Goal: Task Accomplishment & Management: Manage account settings

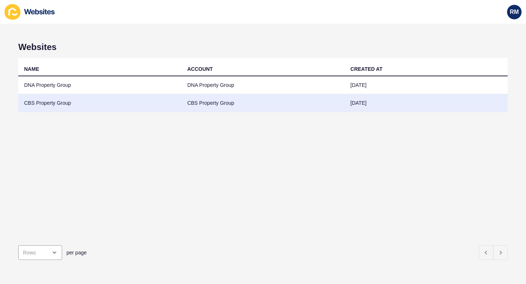
click at [40, 104] on td "CBS Property Group" at bounding box center [99, 103] width 163 height 18
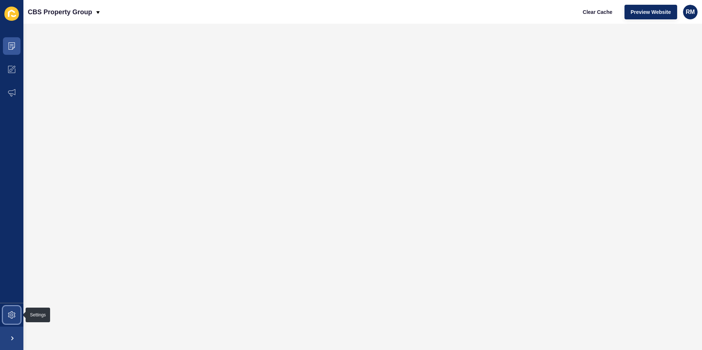
click at [11, 284] on icon at bounding box center [11, 314] width 7 height 7
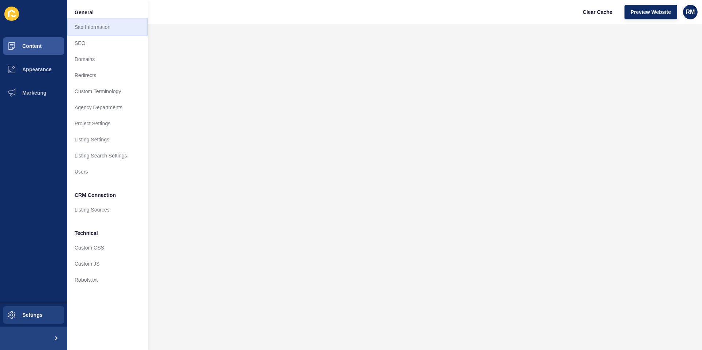
click at [96, 24] on link "Site Information" at bounding box center [107, 27] width 80 height 16
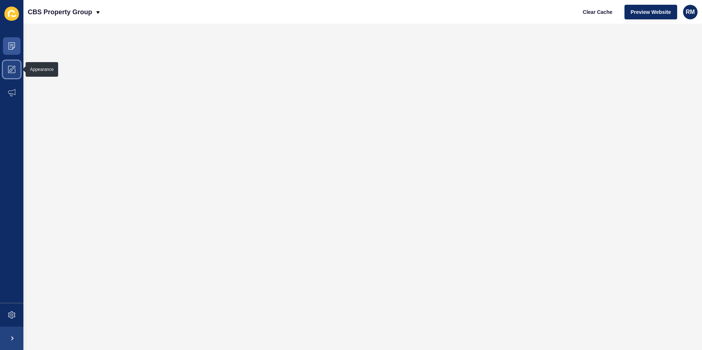
click at [8, 66] on icon at bounding box center [11, 69] width 7 height 7
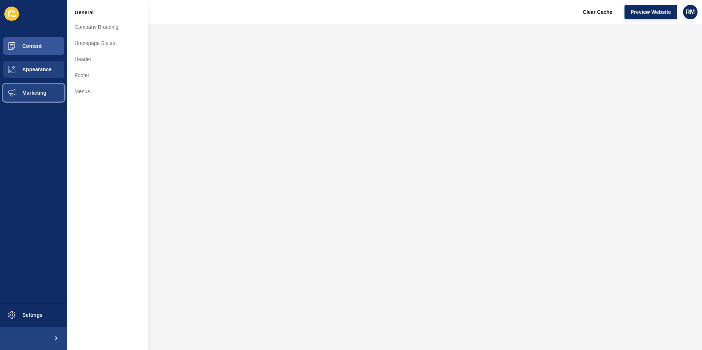
click at [13, 88] on span at bounding box center [11, 92] width 23 height 23
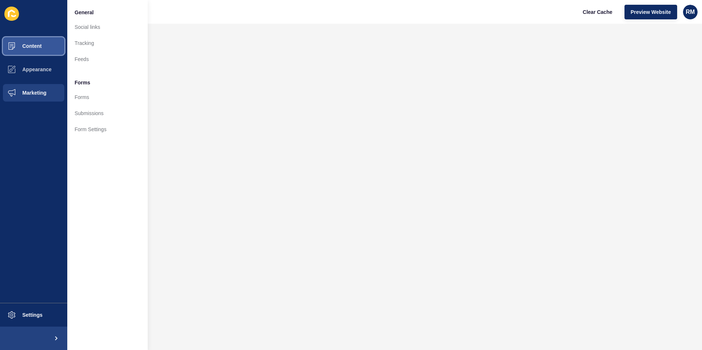
click at [30, 45] on span "Content" at bounding box center [20, 46] width 43 height 6
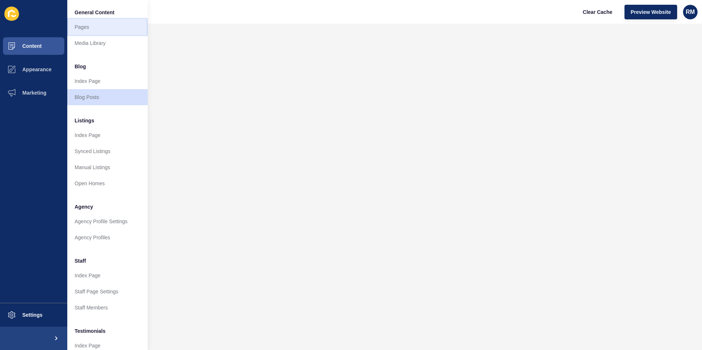
click at [99, 25] on link "Pages" at bounding box center [107, 27] width 80 height 16
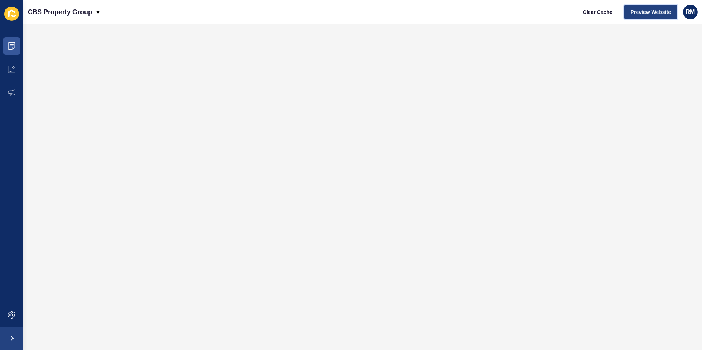
click at [526, 10] on span "Preview Website" at bounding box center [650, 11] width 40 height 7
click at [15, 88] on span at bounding box center [11, 92] width 23 height 23
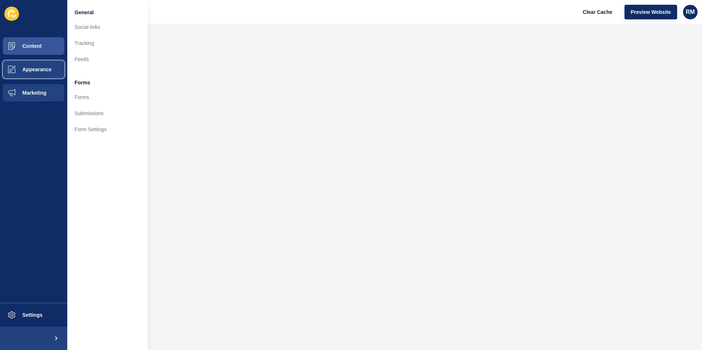
click at [40, 67] on span "Appearance" at bounding box center [25, 70] width 53 height 6
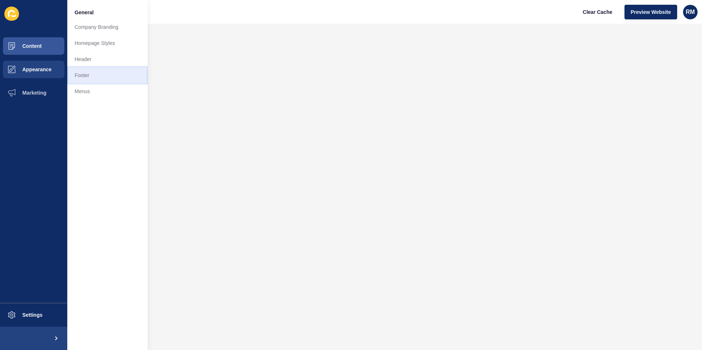
click at [92, 77] on link "Footer" at bounding box center [107, 75] width 80 height 16
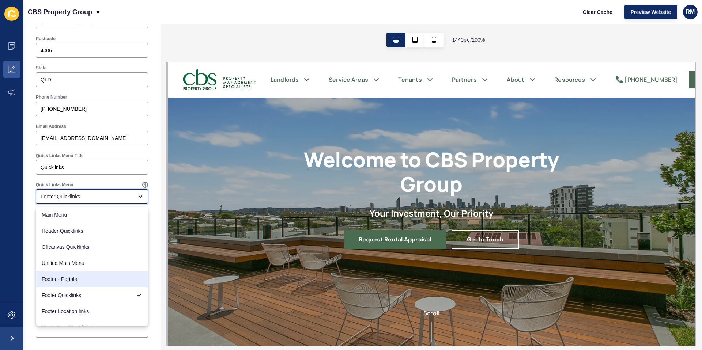
scroll to position [10, 0]
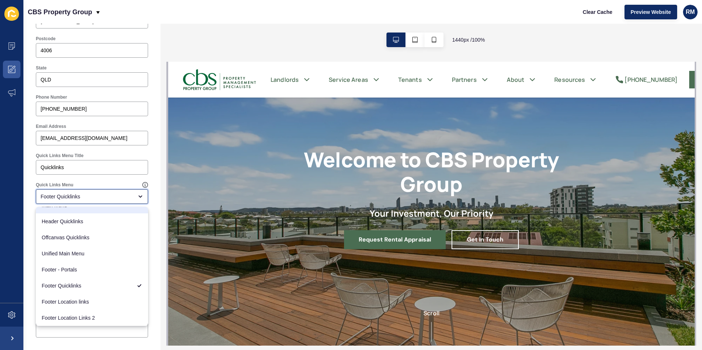
click at [140, 201] on div "Footer Quicklinks" at bounding box center [92, 196] width 112 height 15
click at [141, 195] on icon "close menu" at bounding box center [140, 197] width 6 height 6
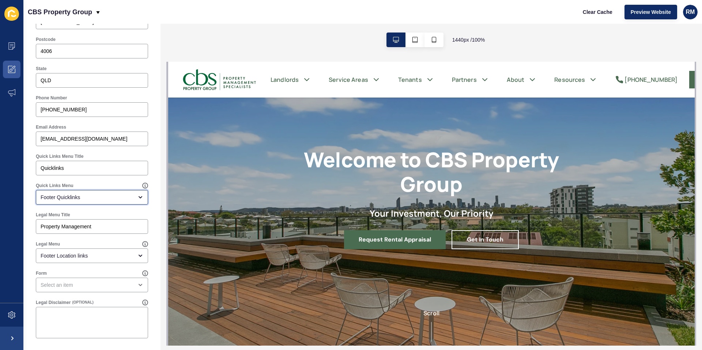
scroll to position [323, 0]
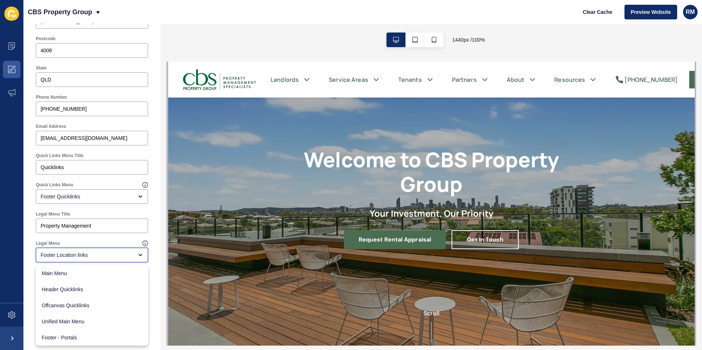
click at [140, 255] on icon "close menu" at bounding box center [140, 254] width 3 height 1
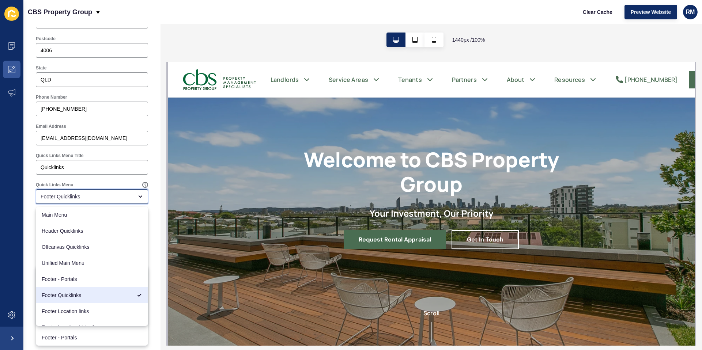
click at [110, 194] on div "Footer Quicklinks" at bounding box center [87, 196] width 92 height 7
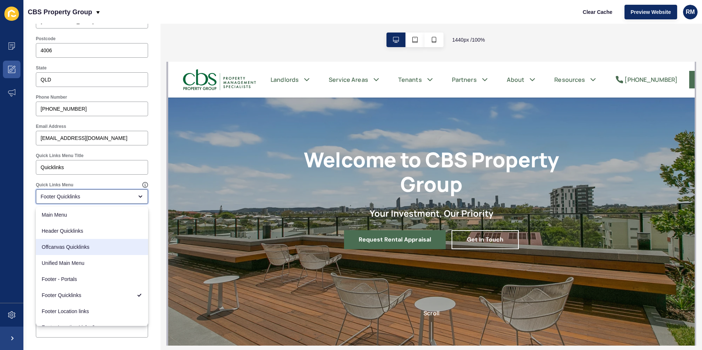
scroll to position [10, 0]
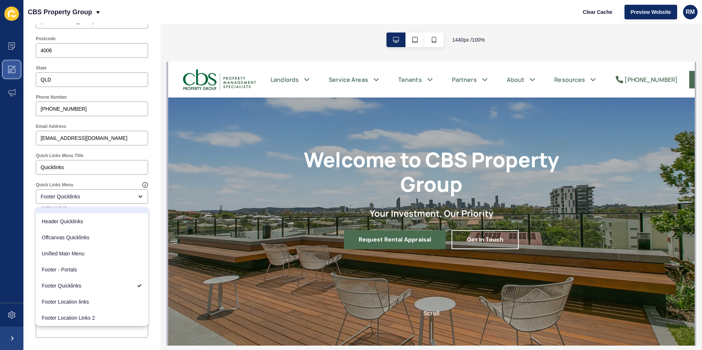
drag, startPoint x: 17, startPoint y: 70, endPoint x: 19, endPoint y: 66, distance: 4.5
click at [17, 70] on span at bounding box center [11, 69] width 23 height 23
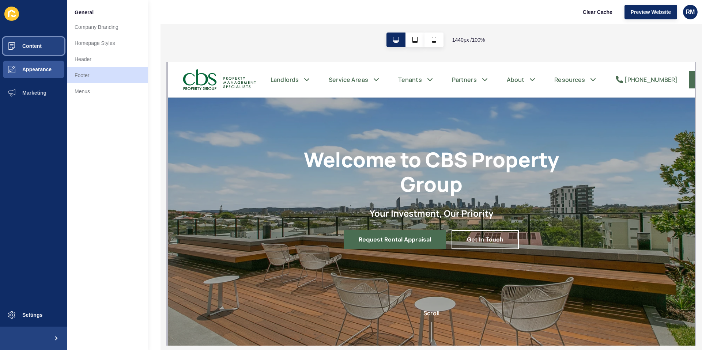
click at [14, 48] on span "Content" at bounding box center [20, 46] width 43 height 6
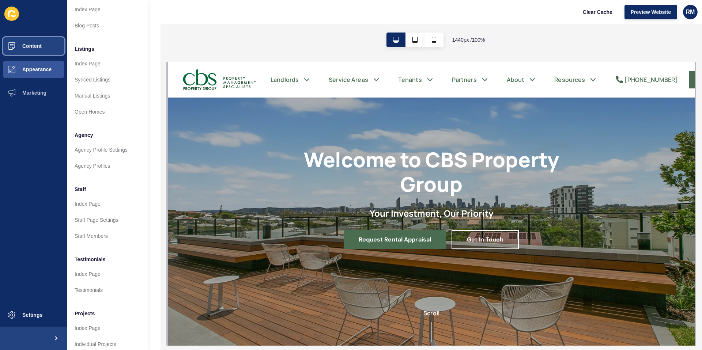
scroll to position [78, 0]
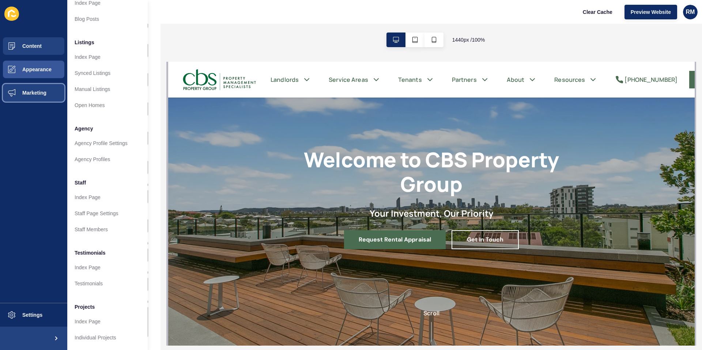
click at [29, 95] on span "Marketing" at bounding box center [23, 93] width 48 height 6
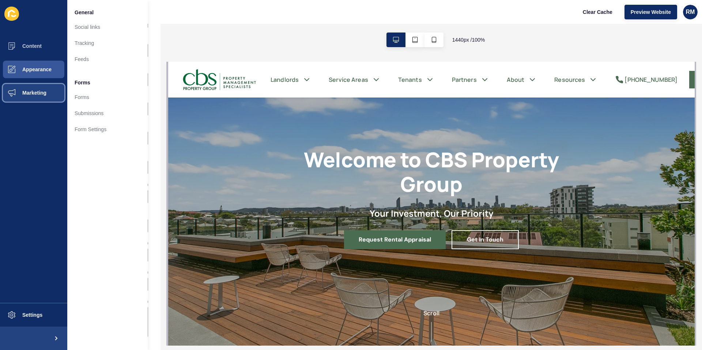
scroll to position [0, 0]
click at [34, 72] on span "Appearance" at bounding box center [25, 70] width 53 height 6
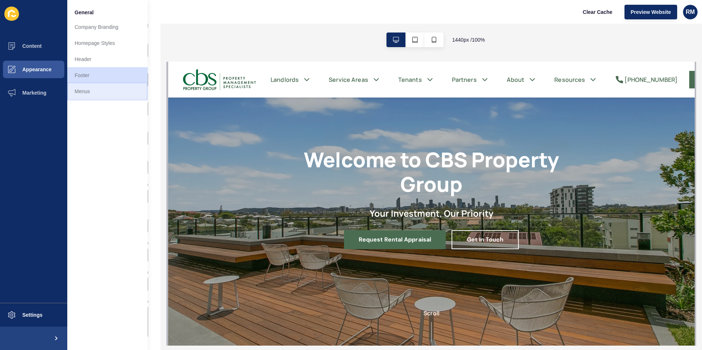
click at [98, 90] on link "Menus" at bounding box center [107, 91] width 80 height 16
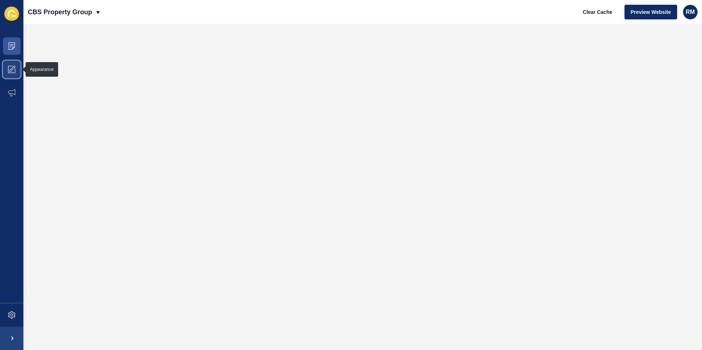
click at [10, 71] on icon at bounding box center [11, 70] width 3 height 3
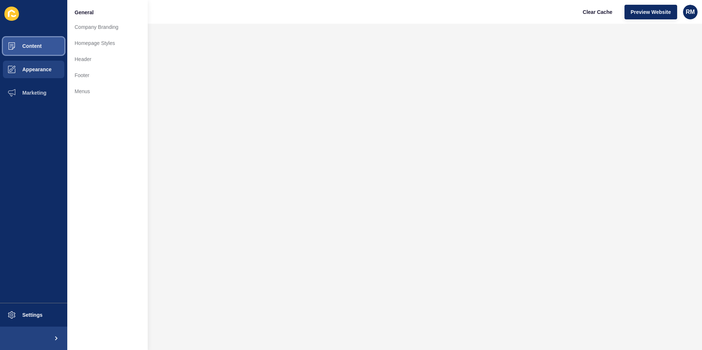
click at [19, 48] on span "Content" at bounding box center [20, 46] width 43 height 6
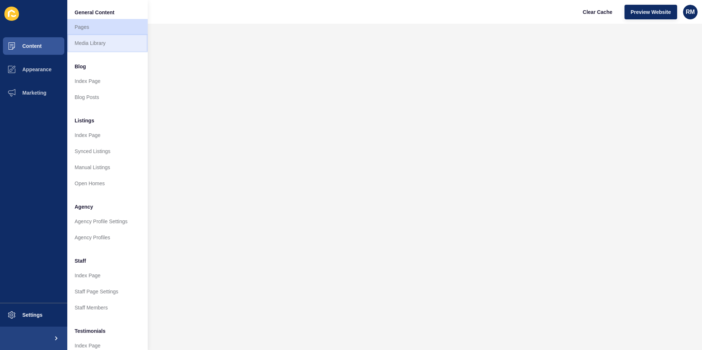
click at [100, 41] on link "Media Library" at bounding box center [107, 43] width 80 height 16
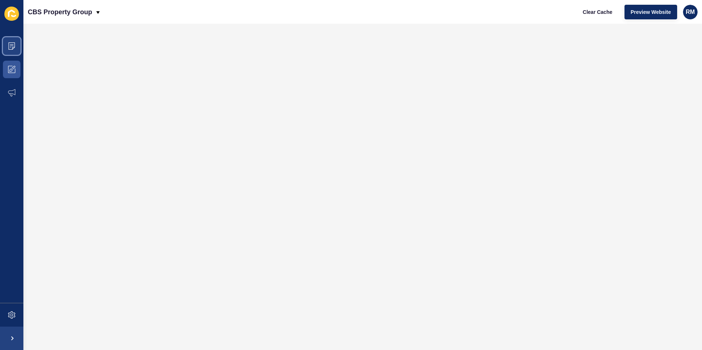
click at [15, 45] on icon at bounding box center [11, 45] width 7 height 7
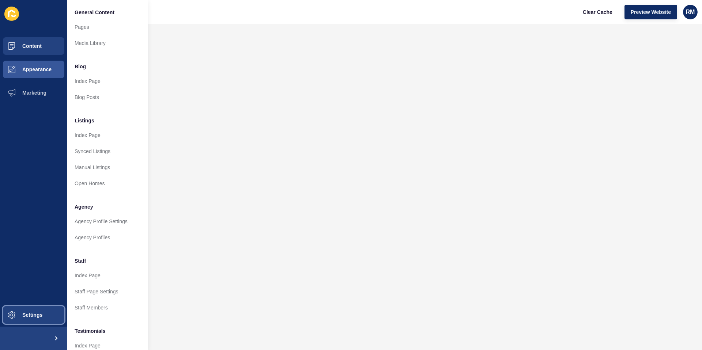
click at [25, 312] on button "Settings" at bounding box center [33, 314] width 67 height 23
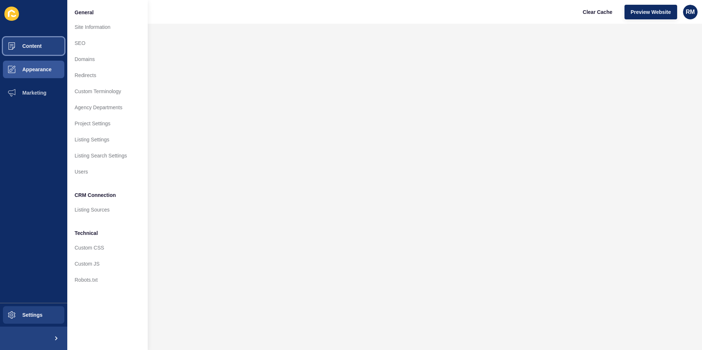
click at [26, 48] on span "Content" at bounding box center [20, 46] width 43 height 6
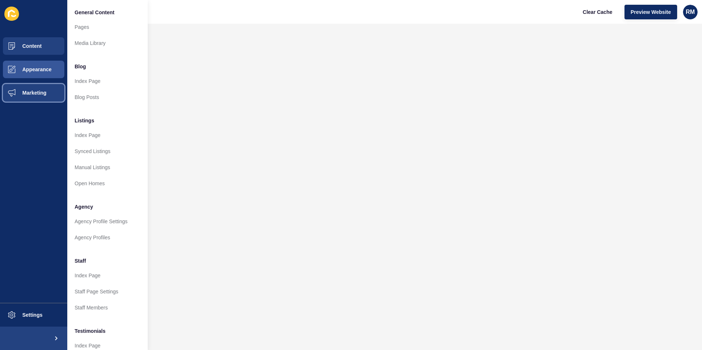
click at [43, 91] on span "Marketing" at bounding box center [23, 93] width 48 height 6
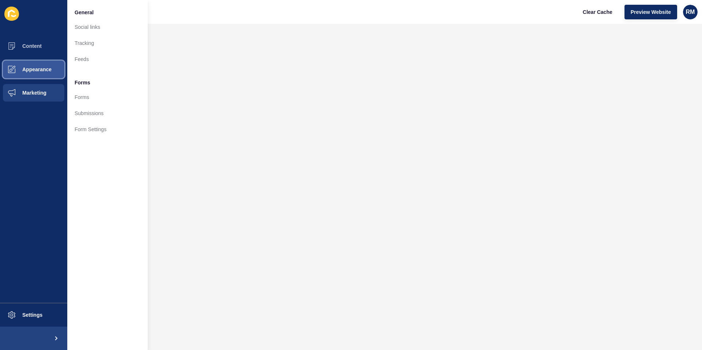
click at [31, 74] on button "Appearance" at bounding box center [33, 69] width 67 height 23
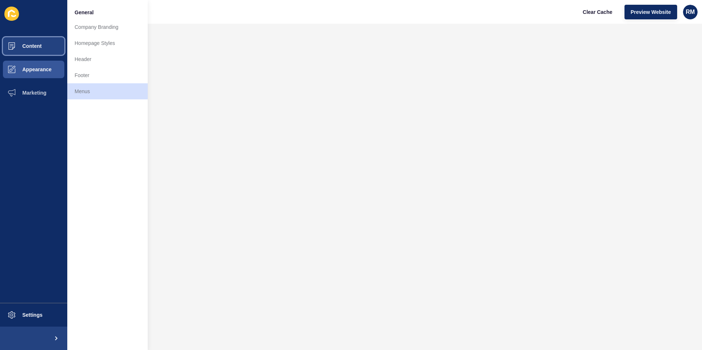
click at [31, 46] on span "Content" at bounding box center [20, 46] width 43 height 6
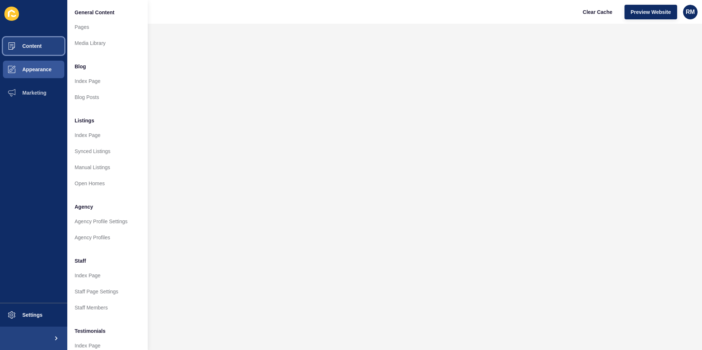
click at [42, 48] on button "Content" at bounding box center [33, 45] width 67 height 23
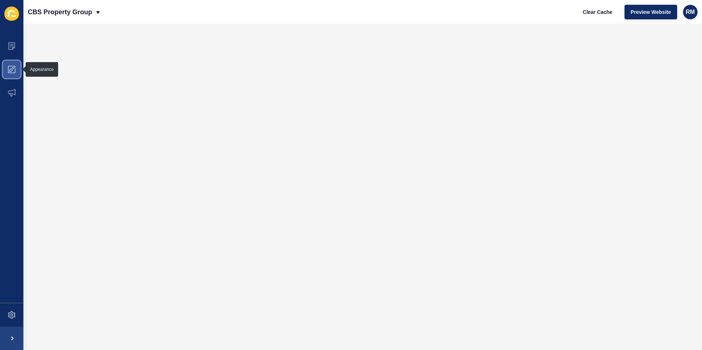
click at [11, 68] on icon at bounding box center [11, 69] width 7 height 7
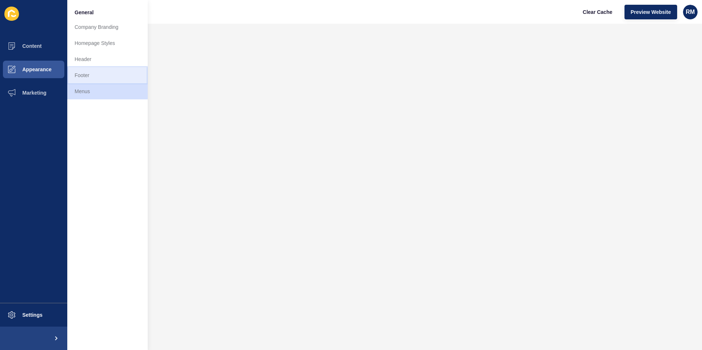
click at [83, 75] on link "Footer" at bounding box center [107, 75] width 80 height 16
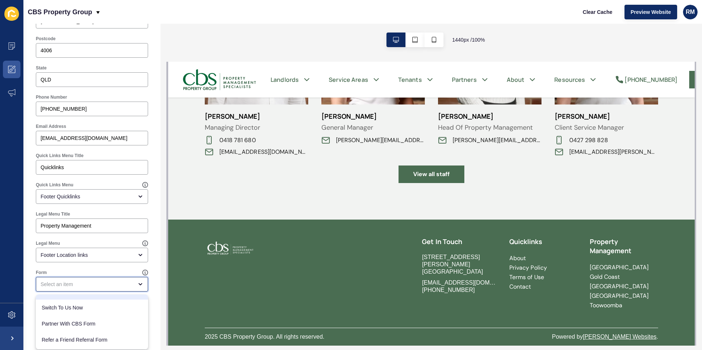
scroll to position [299, 0]
click at [155, 268] on div "Footer Settings Save Footer Logo Secondary Logo Footer Background Colour Primar…" at bounding box center [91, 25] width 137 height 649
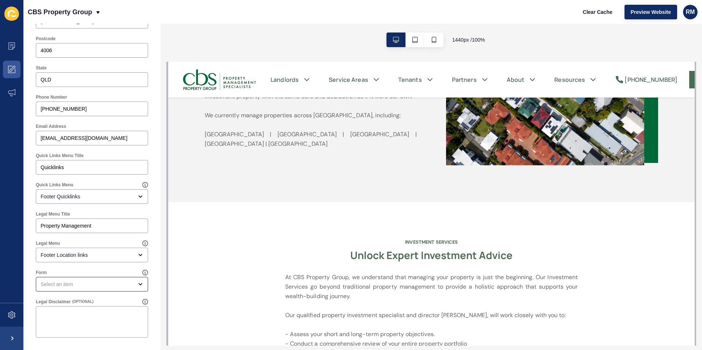
scroll to position [0, 0]
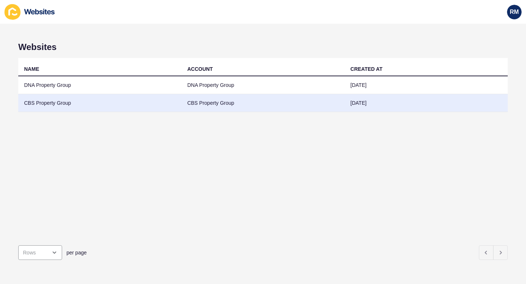
click at [65, 100] on td "CBS Property Group" at bounding box center [99, 103] width 163 height 18
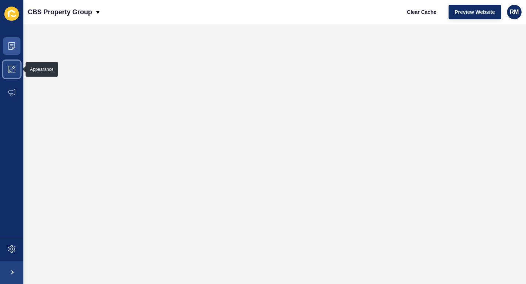
click at [10, 69] on icon at bounding box center [11, 69] width 7 height 7
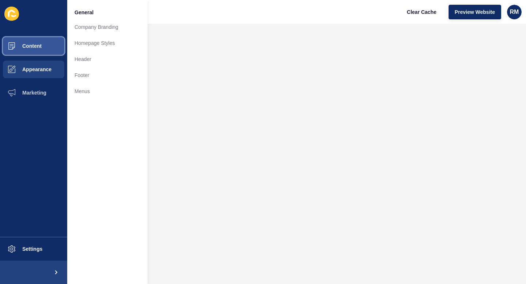
click at [23, 48] on span "Content" at bounding box center [20, 46] width 43 height 6
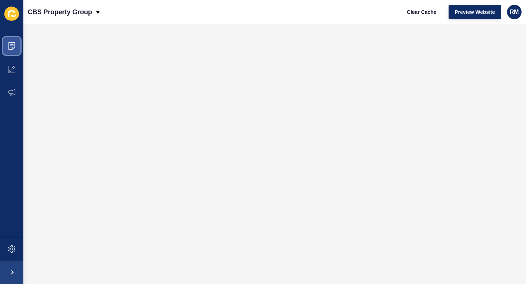
click at [11, 47] on icon at bounding box center [10, 47] width 1 height 0
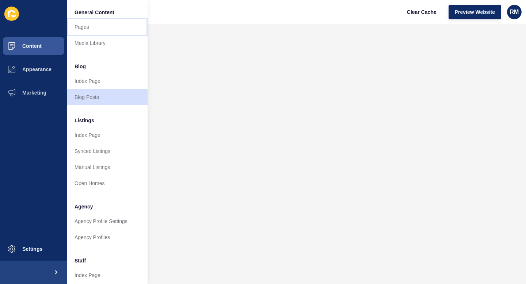
click at [84, 22] on link "Pages" at bounding box center [107, 27] width 80 height 16
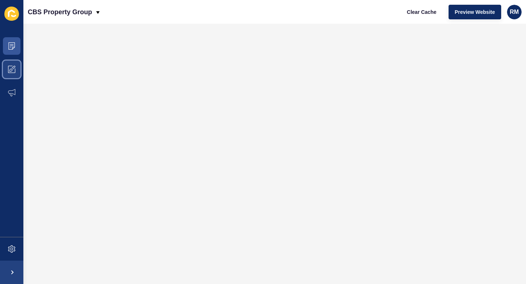
click at [14, 65] on span at bounding box center [11, 69] width 23 height 23
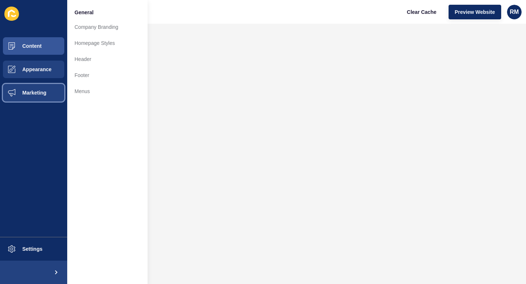
click at [20, 92] on span "Marketing" at bounding box center [23, 93] width 48 height 6
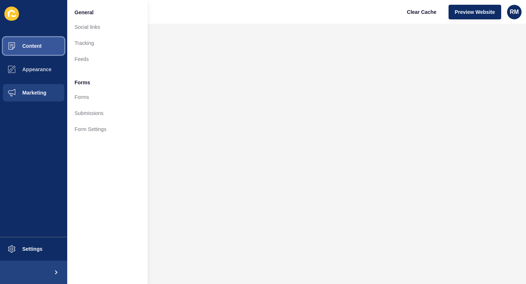
click at [24, 46] on span "Content" at bounding box center [20, 46] width 43 height 6
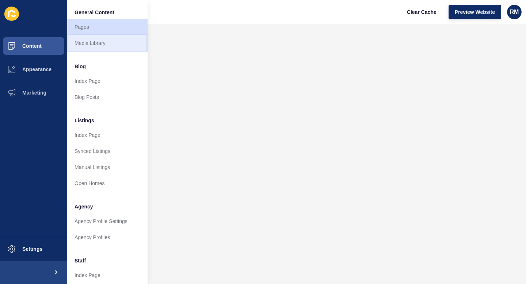
click at [96, 45] on link "Media Library" at bounding box center [107, 43] width 80 height 16
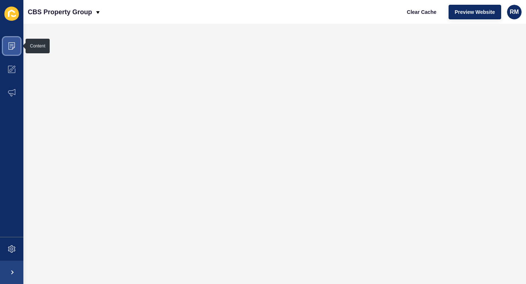
click at [15, 41] on span at bounding box center [11, 45] width 23 height 23
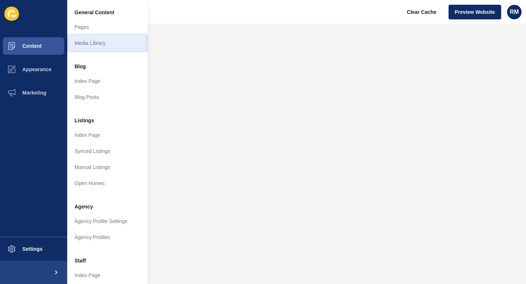
click at [96, 45] on link "Media Library" at bounding box center [107, 43] width 80 height 16
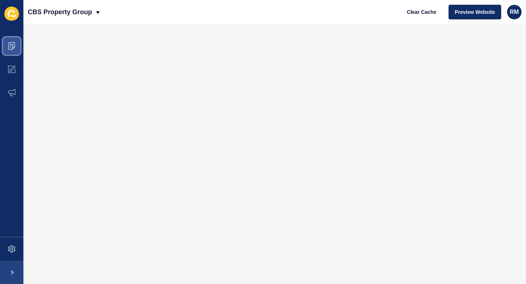
click at [13, 43] on icon at bounding box center [11, 45] width 7 height 7
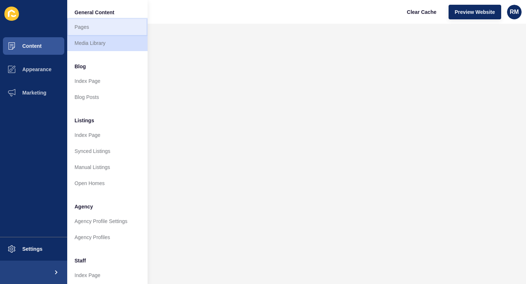
click at [93, 26] on link "Pages" at bounding box center [107, 27] width 80 height 16
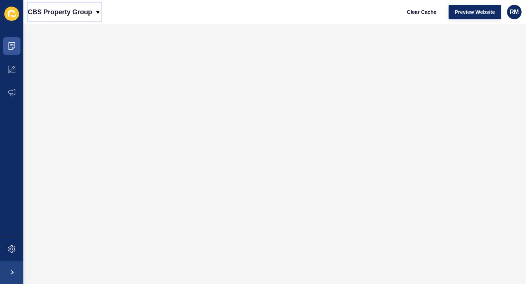
click at [76, 15] on p "CBS Property Group" at bounding box center [60, 12] width 64 height 18
click at [61, 31] on link "DNA Property Group" at bounding box center [60, 31] width 64 height 16
click at [16, 48] on span at bounding box center [11, 45] width 23 height 23
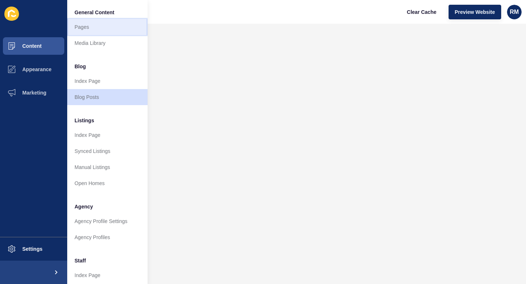
click at [87, 29] on link "Pages" at bounding box center [107, 27] width 80 height 16
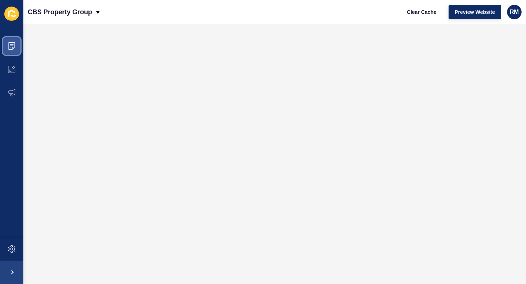
click at [15, 51] on span at bounding box center [11, 45] width 23 height 23
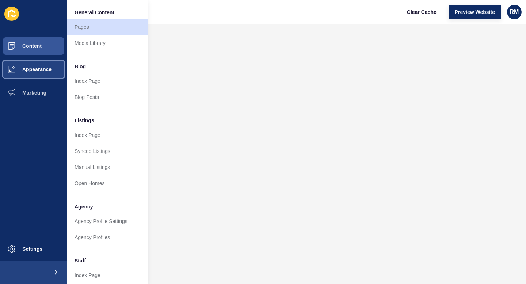
click at [19, 70] on span "Appearance" at bounding box center [25, 70] width 53 height 6
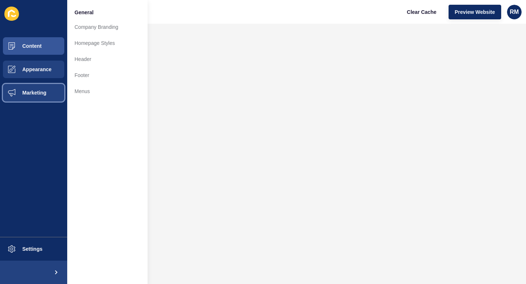
click at [34, 92] on span "Marketing" at bounding box center [23, 93] width 48 height 6
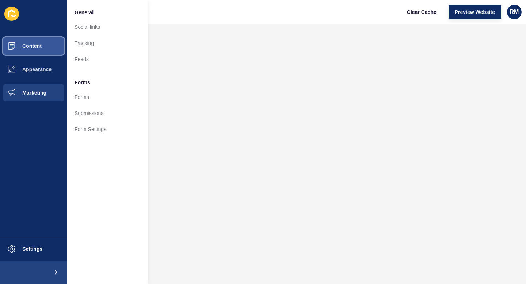
click at [35, 43] on span "Content" at bounding box center [20, 46] width 43 height 6
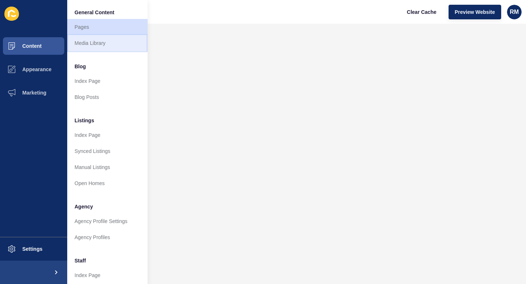
click at [111, 41] on link "Media Library" at bounding box center [107, 43] width 80 height 16
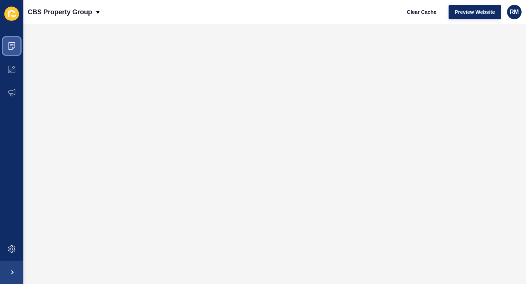
click at [11, 43] on icon at bounding box center [11, 45] width 7 height 7
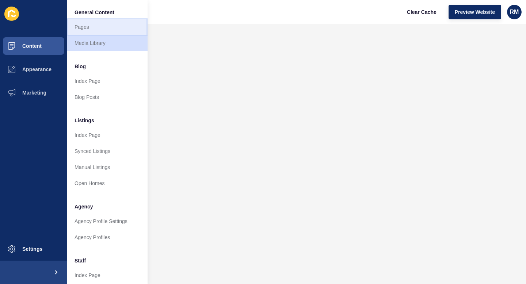
click at [87, 30] on link "Pages" at bounding box center [107, 27] width 80 height 16
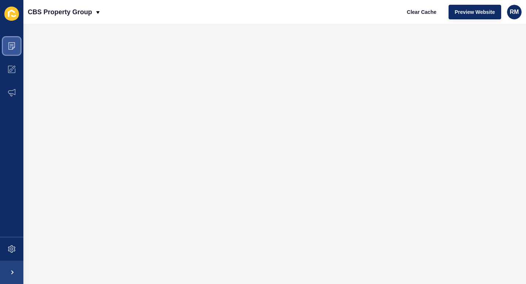
click at [11, 48] on icon at bounding box center [11, 45] width 7 height 7
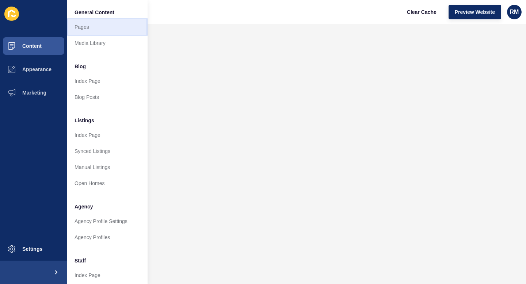
click at [83, 30] on link "Pages" at bounding box center [107, 27] width 80 height 16
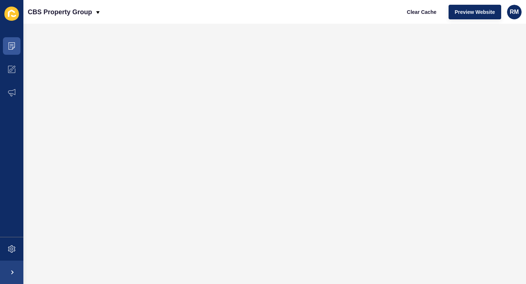
click at [14, 17] on icon at bounding box center [11, 14] width 15 height 14
click at [55, 11] on p "CBS Property Group" at bounding box center [60, 12] width 64 height 18
click at [58, 45] on div "Back to website list" at bounding box center [60, 49] width 52 height 13
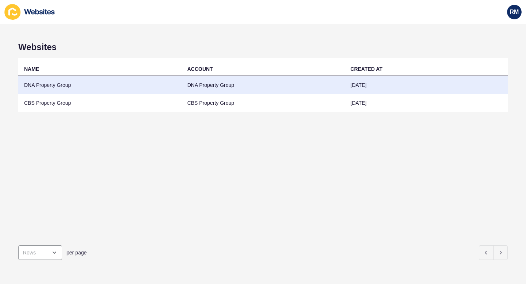
click at [44, 84] on td "DNA Property Group" at bounding box center [99, 85] width 163 height 18
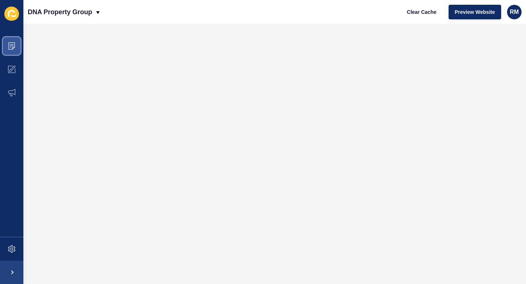
click at [14, 47] on icon at bounding box center [11, 45] width 7 height 7
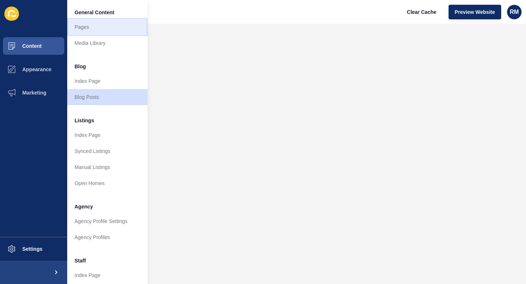
click at [95, 26] on link "Pages" at bounding box center [107, 27] width 80 height 16
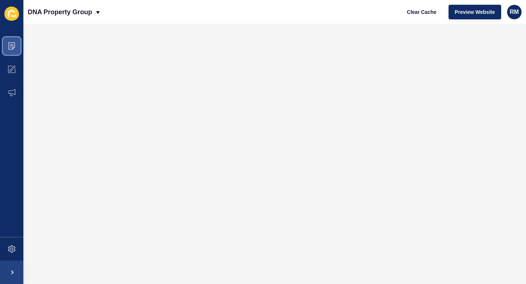
click at [12, 49] on icon at bounding box center [11, 45] width 7 height 7
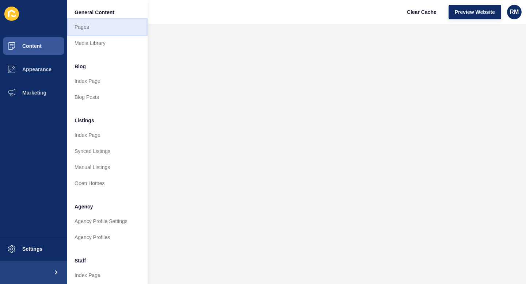
click at [99, 27] on link "Pages" at bounding box center [107, 27] width 80 height 16
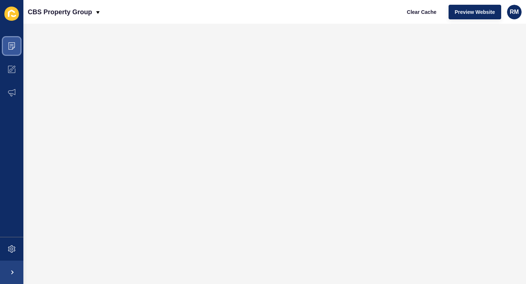
click at [13, 46] on icon at bounding box center [12, 46] width 4 height 0
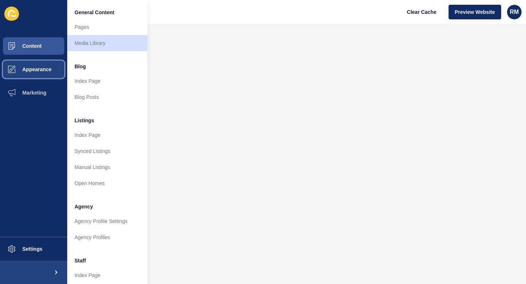
click at [33, 71] on span "Appearance" at bounding box center [25, 70] width 53 height 6
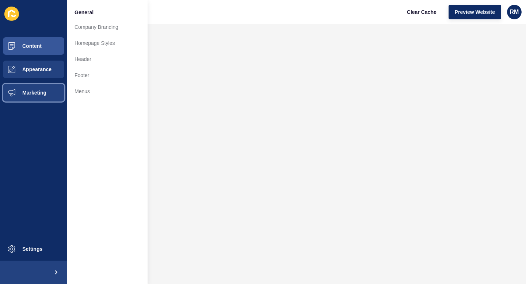
click at [32, 86] on button "Marketing" at bounding box center [33, 92] width 67 height 23
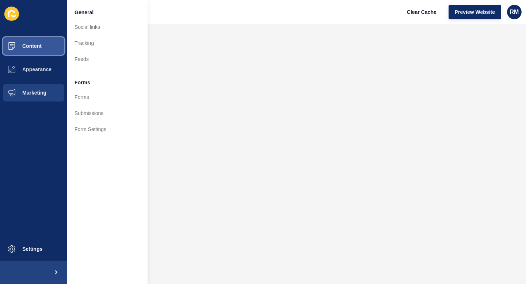
click at [35, 35] on button "Content" at bounding box center [33, 45] width 67 height 23
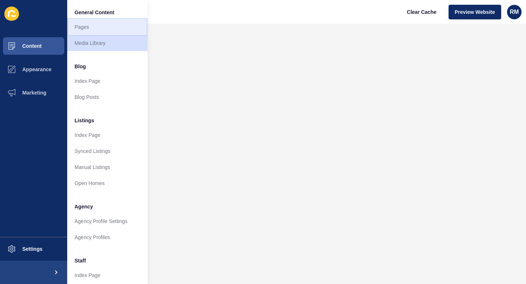
click at [99, 22] on link "Pages" at bounding box center [107, 27] width 80 height 16
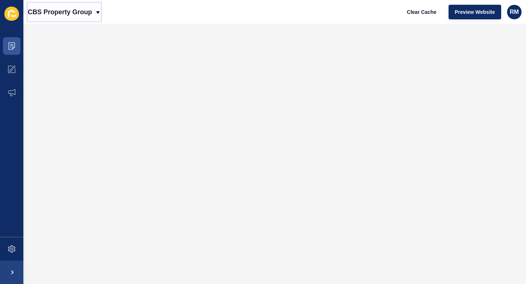
click at [93, 11] on div "CBS Property Group" at bounding box center [64, 12] width 73 height 18
click at [67, 29] on link "DNA Property Group" at bounding box center [60, 31] width 64 height 16
click at [13, 45] on icon at bounding box center [11, 45] width 7 height 7
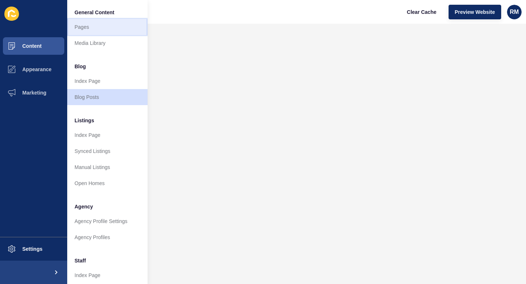
click at [98, 26] on link "Pages" at bounding box center [107, 27] width 80 height 16
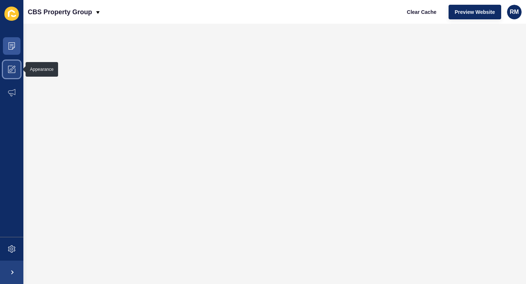
click at [17, 69] on span at bounding box center [11, 69] width 23 height 23
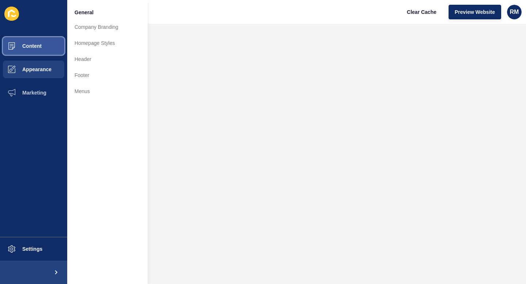
click at [19, 46] on span "Content" at bounding box center [20, 46] width 43 height 6
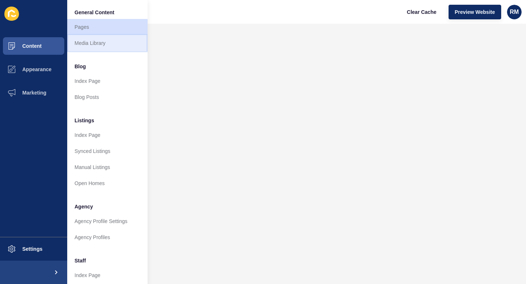
click at [98, 40] on link "Media Library" at bounding box center [107, 43] width 80 height 16
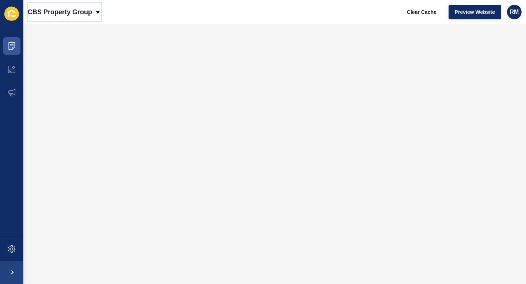
click at [73, 10] on p "CBS Property Group" at bounding box center [60, 12] width 64 height 18
click at [65, 28] on link "DNA Property Group" at bounding box center [60, 31] width 64 height 16
click at [15, 47] on span at bounding box center [11, 45] width 23 height 23
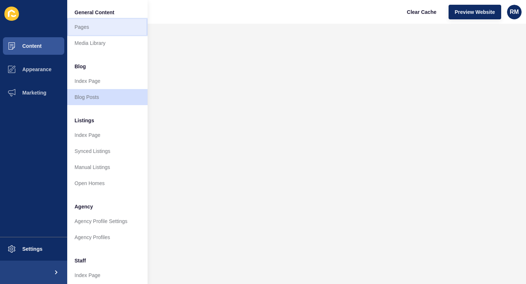
click at [95, 21] on link "Pages" at bounding box center [107, 27] width 80 height 16
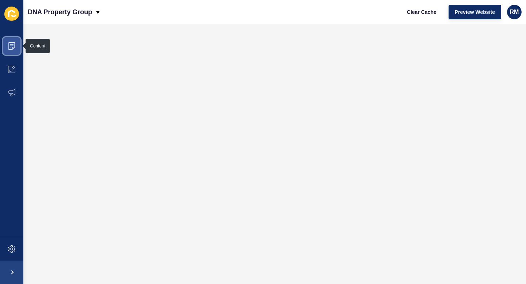
click at [12, 49] on icon at bounding box center [11, 45] width 7 height 7
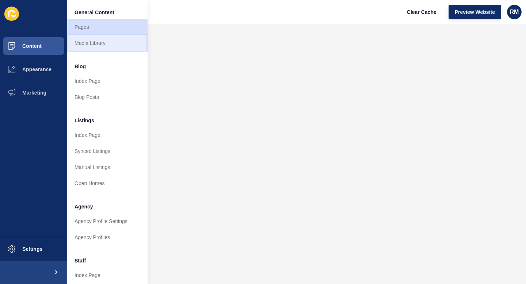
click at [99, 42] on link "Media Library" at bounding box center [107, 43] width 80 height 16
